Goal: Information Seeking & Learning: Check status

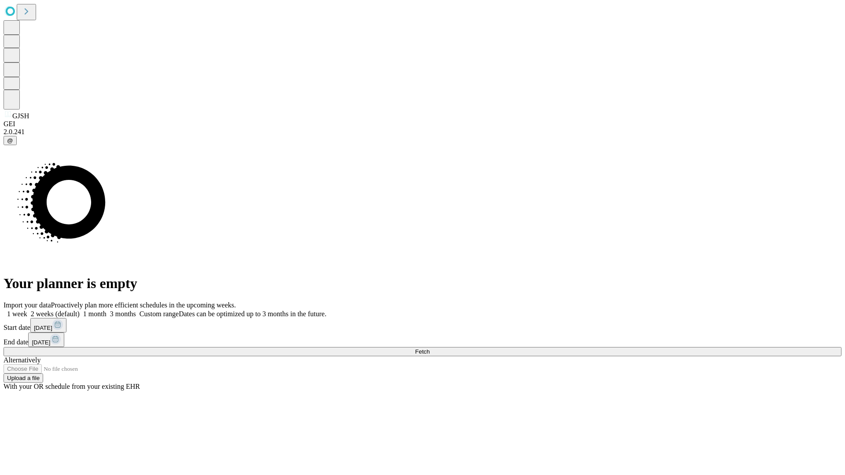
click at [430, 349] on span "Fetch" at bounding box center [422, 352] width 15 height 7
